Goal: Entertainment & Leisure: Consume media (video, audio)

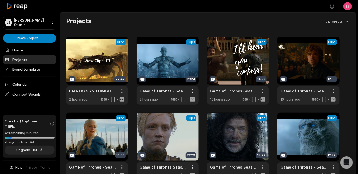
click at [94, 65] on link at bounding box center [97, 71] width 62 height 68
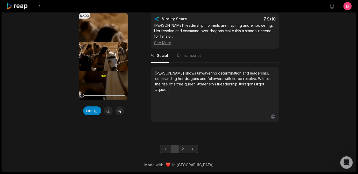
scroll to position [1639, 0]
click at [183, 144] on link "2" at bounding box center [182, 148] width 9 height 8
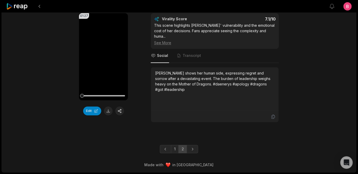
scroll to position [1125, 0]
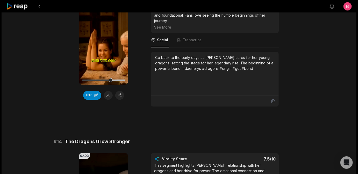
click at [57, 81] on div "01:29 Your browser does not support mp4 format. Edit Virality Score 7.6 /10 Ear…" at bounding box center [179, 51] width 251 height 109
click at [14, 6] on icon at bounding box center [17, 6] width 22 height 7
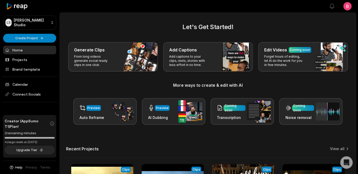
click at [63, 46] on div "Let's Get Started! Generate Clips From long videos generate social ready clips …" at bounding box center [208, 126] width 296 height 209
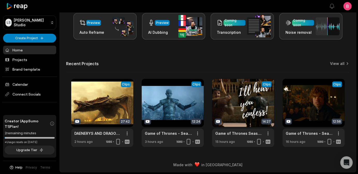
click at [63, 46] on div "Let's Get Started! Generate Clips From long videos generate social ready clips …" at bounding box center [208, 41] width 296 height 209
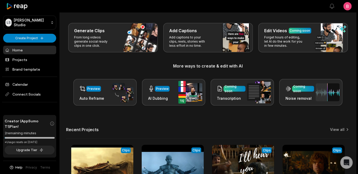
scroll to position [0, 0]
